Goal: Information Seeking & Learning: Learn about a topic

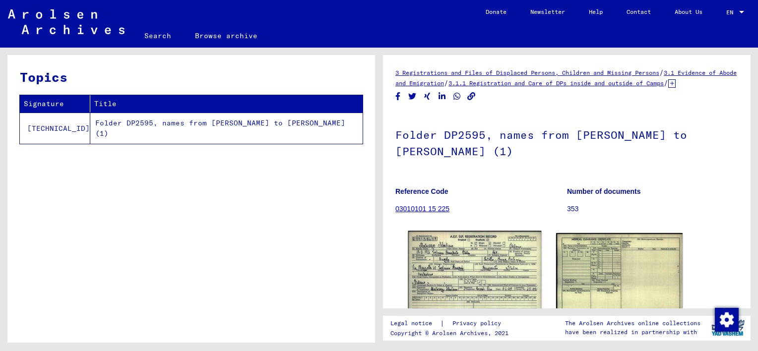
click at [463, 292] on img at bounding box center [474, 272] width 133 height 83
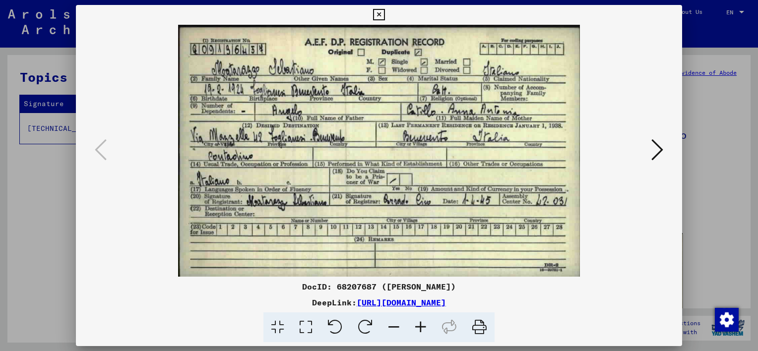
click at [661, 155] on icon at bounding box center [657, 150] width 12 height 24
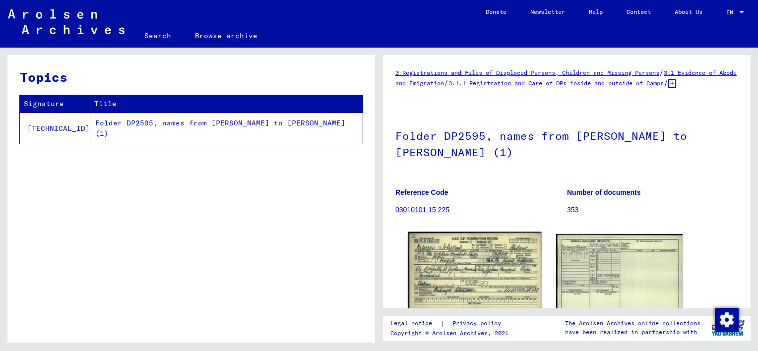
drag, startPoint x: 0, startPoint y: 0, endPoint x: 445, endPoint y: 260, distance: 515.7
click at [445, 260] on img at bounding box center [474, 273] width 133 height 83
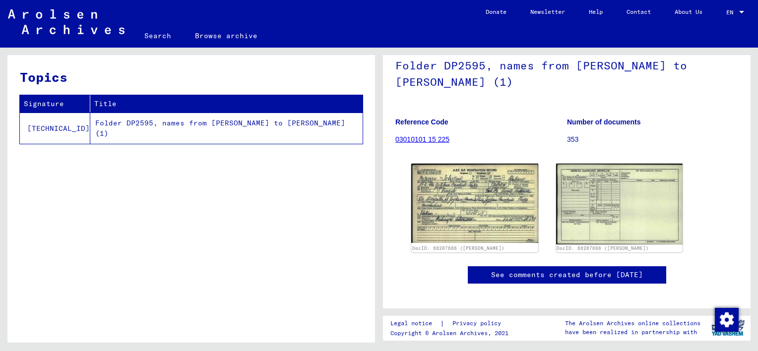
scroll to position [99, 0]
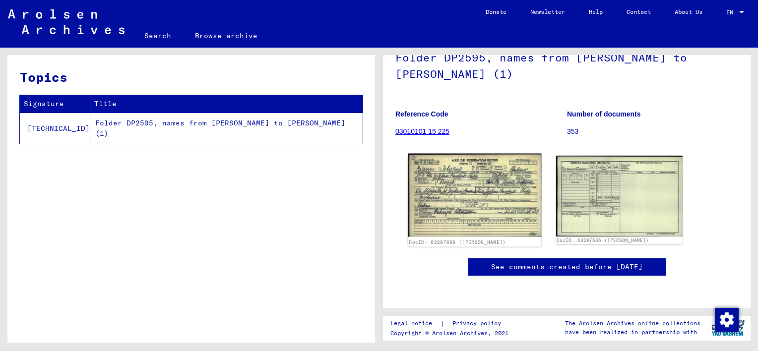
click at [485, 214] on img at bounding box center [474, 195] width 133 height 83
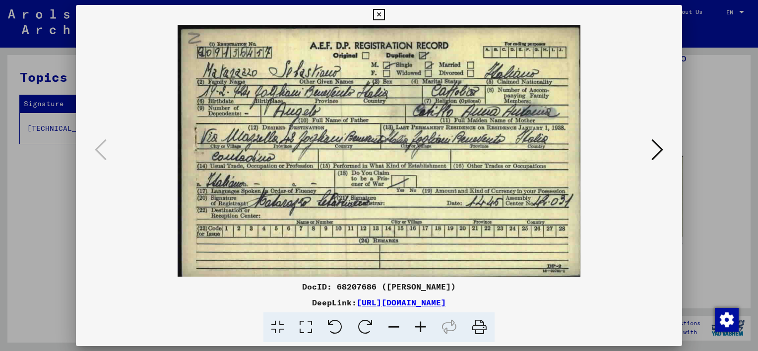
scroll to position [0, 0]
drag, startPoint x: 500, startPoint y: 193, endPoint x: 584, endPoint y: 125, distance: 108.2
click at [584, 125] on img at bounding box center [379, 151] width 539 height 252
click at [667, 149] on div at bounding box center [379, 151] width 606 height 252
click at [657, 147] on icon at bounding box center [657, 150] width 12 height 24
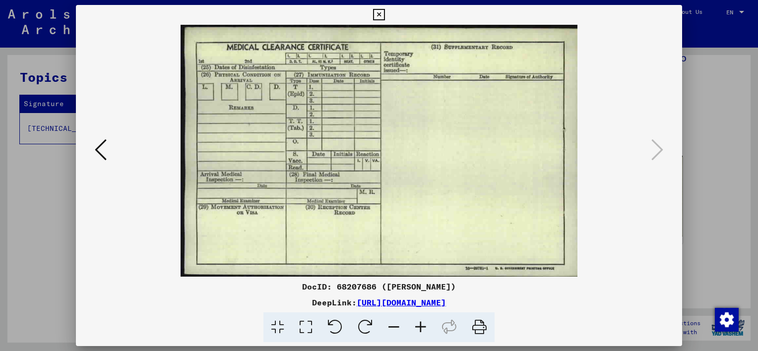
click at [104, 143] on icon at bounding box center [101, 150] width 12 height 24
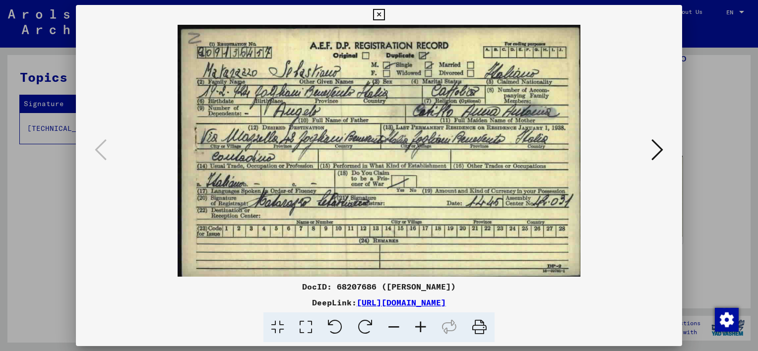
click at [659, 151] on icon at bounding box center [657, 150] width 12 height 24
